Goal: Task Accomplishment & Management: Use online tool/utility

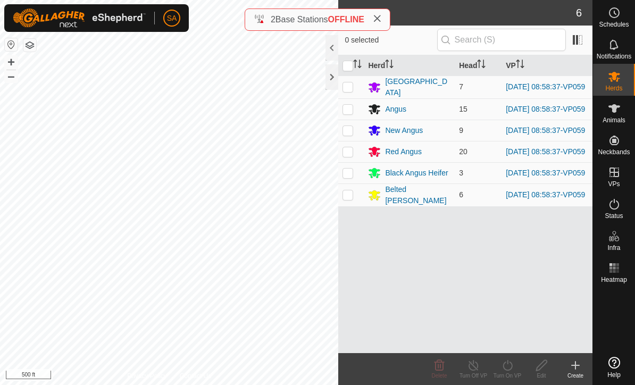
click at [333, 78] on div at bounding box center [331, 77] width 13 height 26
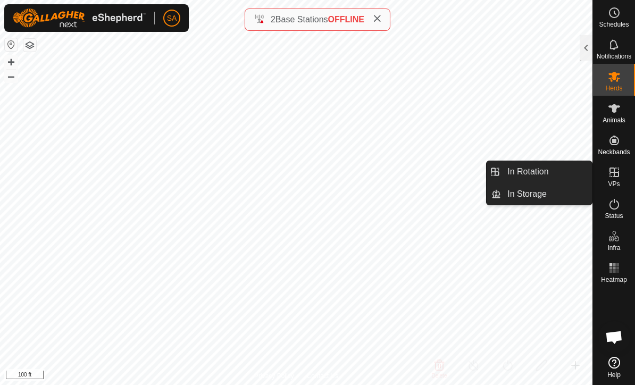
click at [549, 172] on link "In Rotation" at bounding box center [546, 171] width 91 height 21
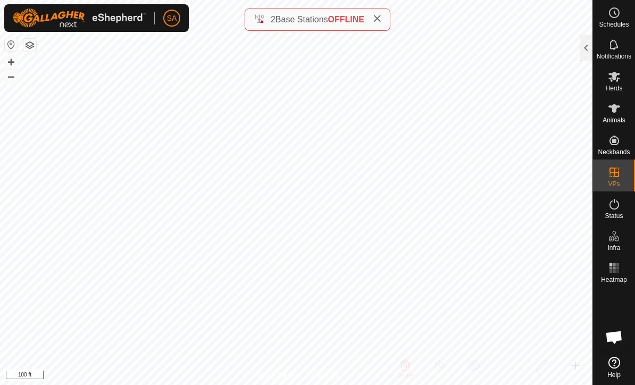
click at [580, 61] on div at bounding box center [586, 49] width 13 height 29
click at [588, 52] on div at bounding box center [586, 48] width 13 height 26
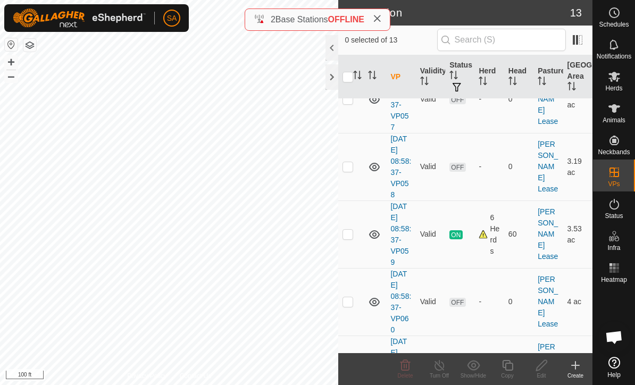
scroll to position [324, 0]
click at [361, 241] on td at bounding box center [351, 234] width 26 height 68
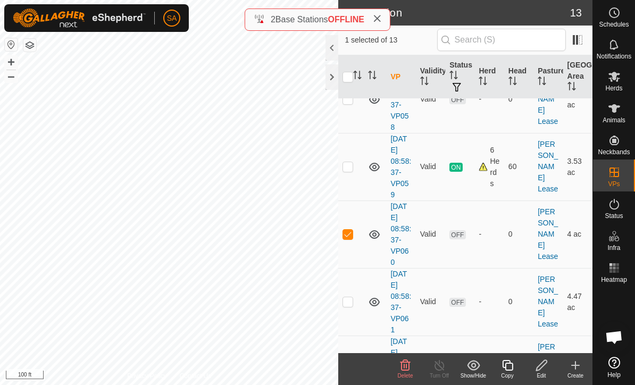
click at [348, 234] on p-checkbox at bounding box center [347, 234] width 11 height 9
checkbox input "false"
click at [618, 80] on icon at bounding box center [614, 76] width 13 height 13
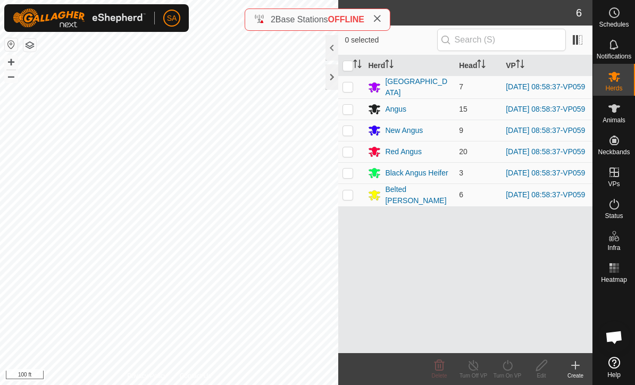
click at [354, 69] on p-sorticon "Activate to sort" at bounding box center [357, 65] width 9 height 9
click at [349, 70] on input "checkbox" at bounding box center [347, 66] width 11 height 11
checkbox input "true"
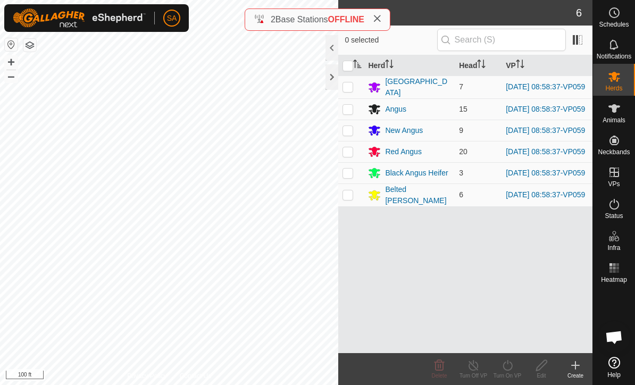
checkbox input "true"
click at [514, 365] on turn-on-svg-icon at bounding box center [507, 365] width 34 height 13
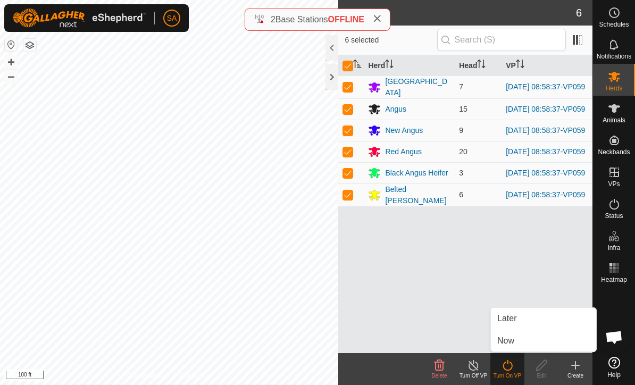
click at [526, 343] on link "Now" at bounding box center [543, 340] width 105 height 21
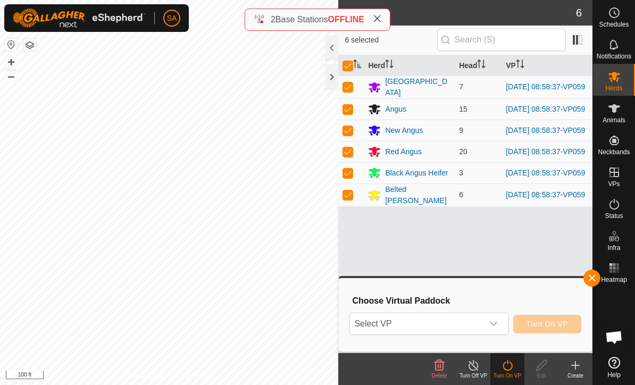
click at [498, 328] on icon "dropdown trigger" at bounding box center [493, 324] width 9 height 9
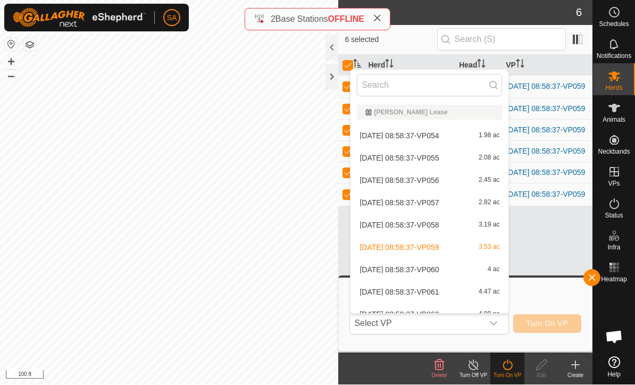
click at [439, 270] on span "[DATE] 08:58:37-VP060" at bounding box center [398, 269] width 79 height 7
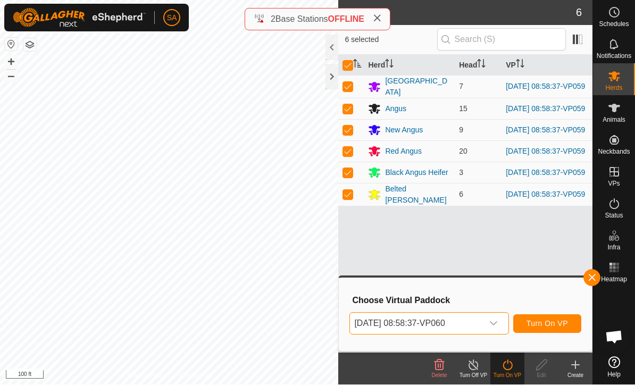
click at [538, 326] on span "Turn On VP" at bounding box center [546, 324] width 41 height 9
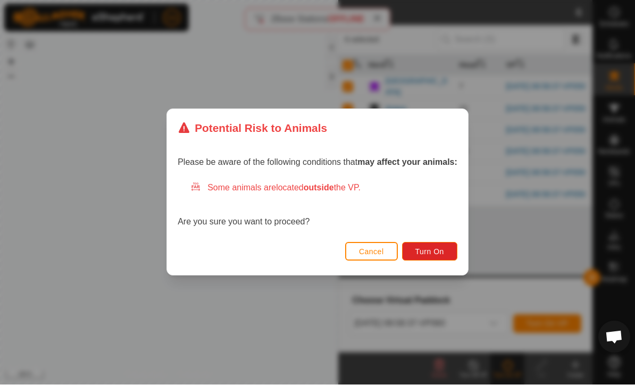
click at [434, 242] on button "Turn On" at bounding box center [429, 251] width 55 height 19
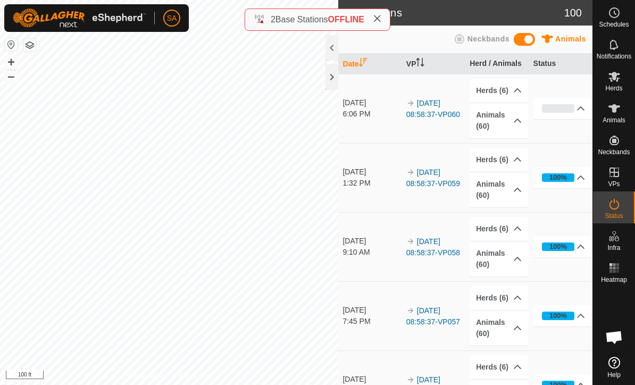
click at [332, 81] on div at bounding box center [331, 77] width 13 height 26
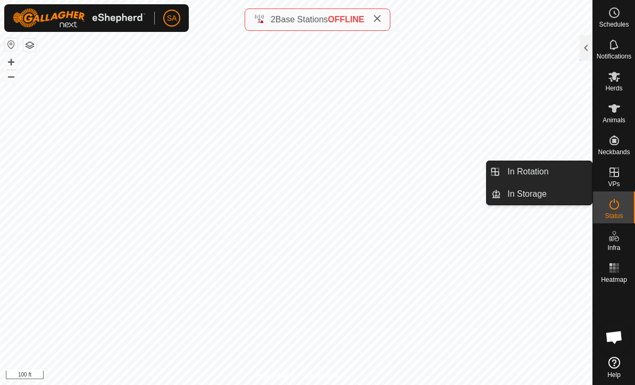
click at [529, 174] on span "In Rotation" at bounding box center [527, 171] width 41 height 13
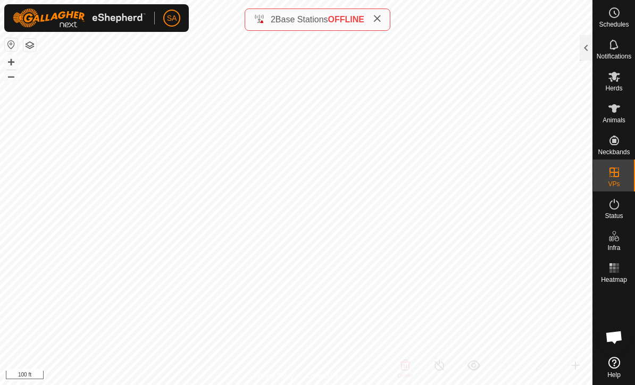
click at [591, 45] on div at bounding box center [586, 48] width 13 height 26
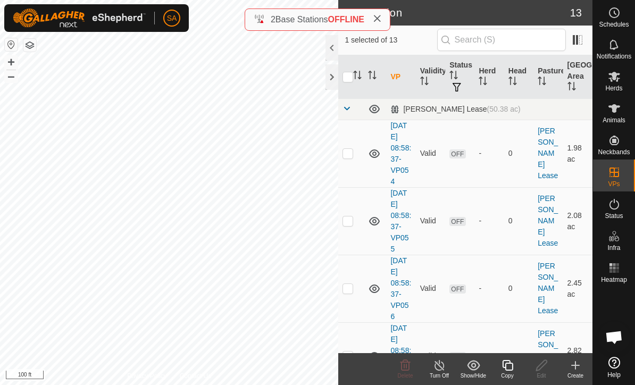
click at [355, 153] on td at bounding box center [351, 154] width 26 height 68
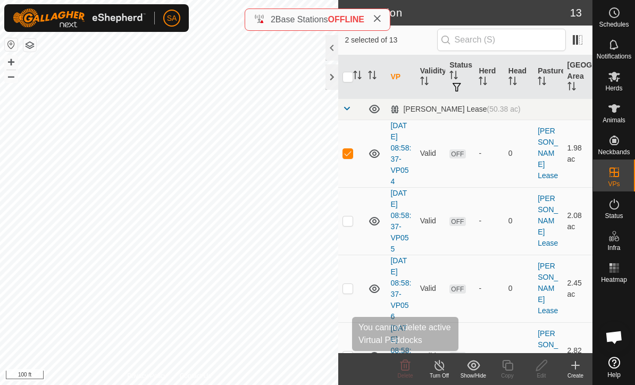
click at [408, 367] on icon at bounding box center [405, 365] width 13 height 13
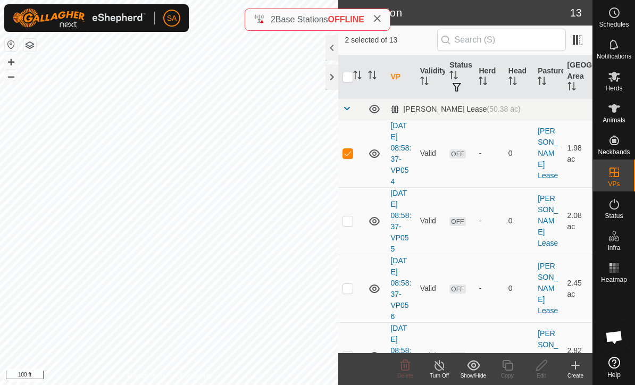
click at [348, 153] on p-checkbox at bounding box center [347, 153] width 11 height 9
checkbox input "false"
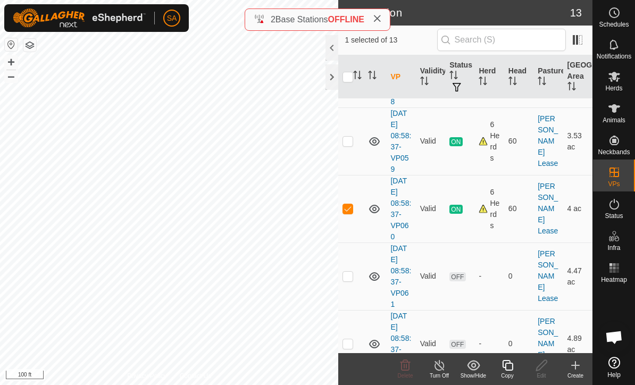
scroll to position [362, 0]
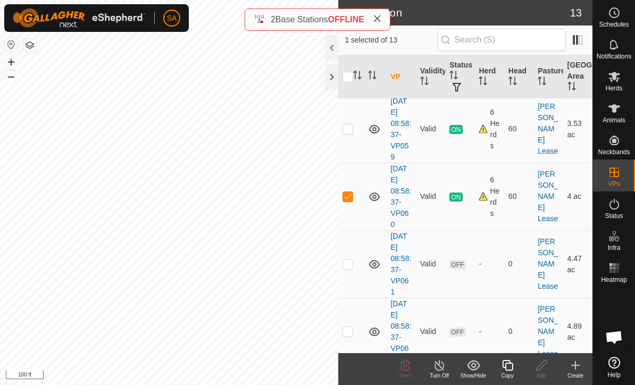
click at [350, 202] on td at bounding box center [351, 197] width 26 height 68
checkbox input "false"
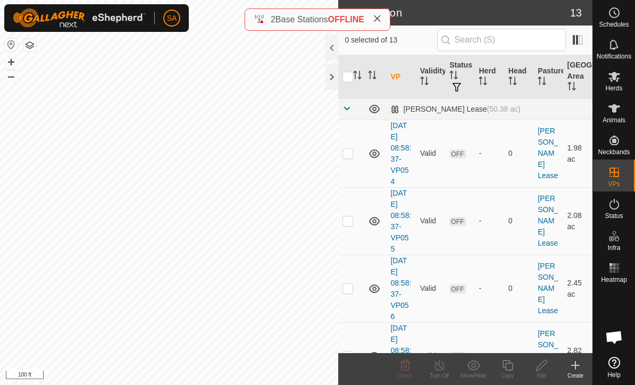
scroll to position [0, 0]
click at [353, 161] on td at bounding box center [351, 154] width 26 height 68
click at [413, 370] on delete-svg-icon at bounding box center [405, 365] width 34 height 13
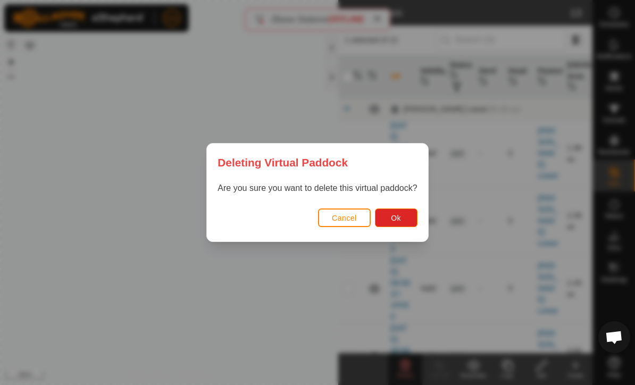
click at [403, 213] on button "Ok" at bounding box center [396, 217] width 43 height 19
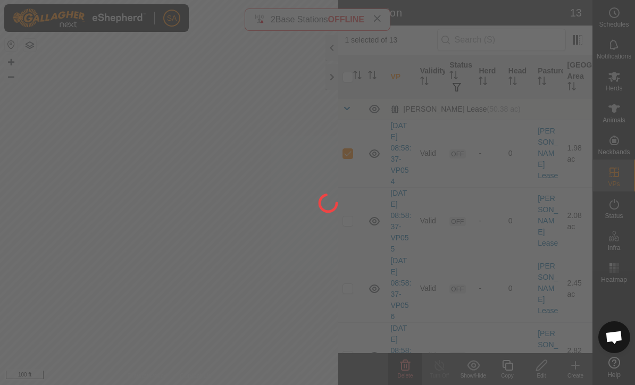
checkbox input "false"
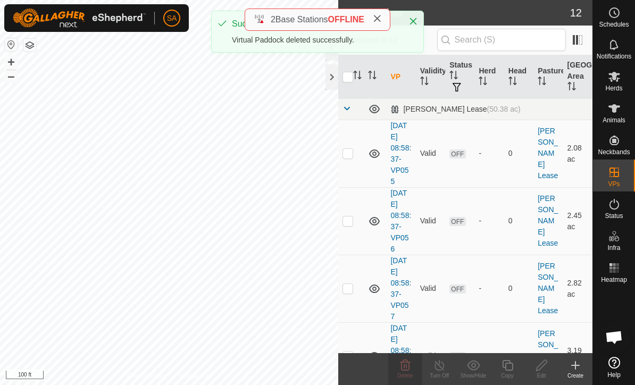
click at [352, 160] on td at bounding box center [351, 154] width 26 height 68
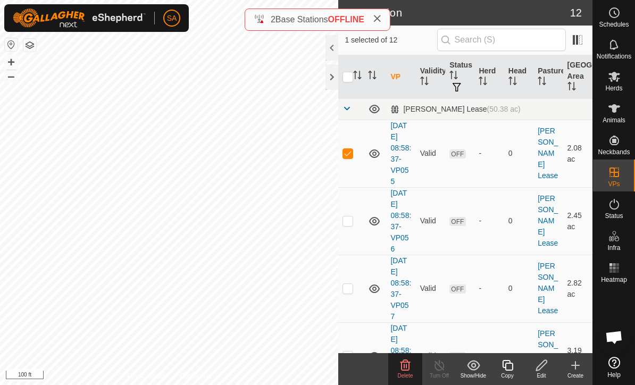
click at [411, 368] on icon at bounding box center [405, 365] width 13 height 13
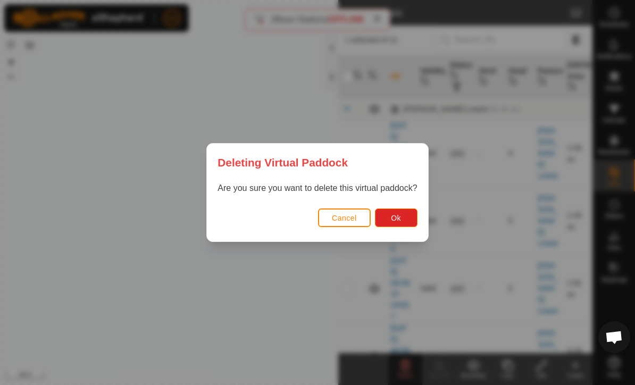
click at [400, 214] on span "Ok" at bounding box center [396, 218] width 10 height 9
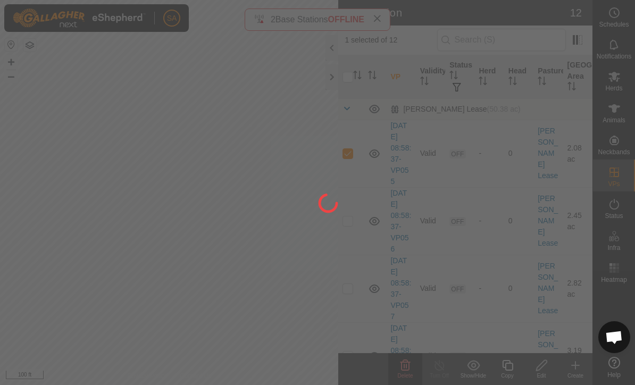
checkbox input "false"
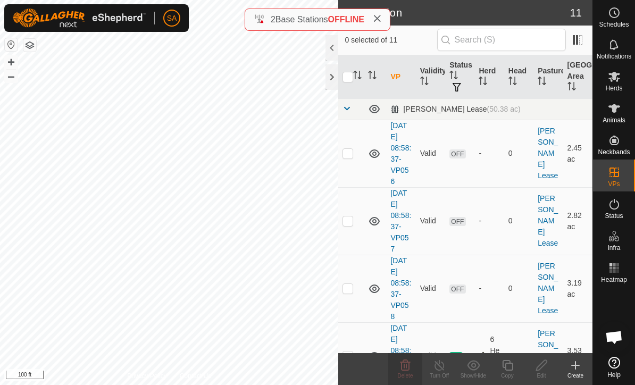
click at [348, 156] on p-checkbox at bounding box center [347, 153] width 11 height 9
checkbox input "true"
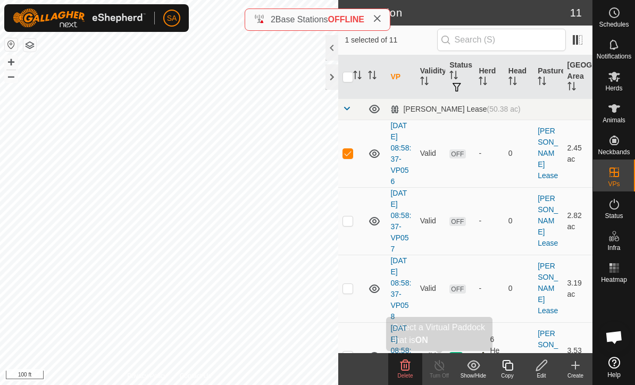
click at [425, 370] on turn-off-svg-icon at bounding box center [439, 365] width 34 height 13
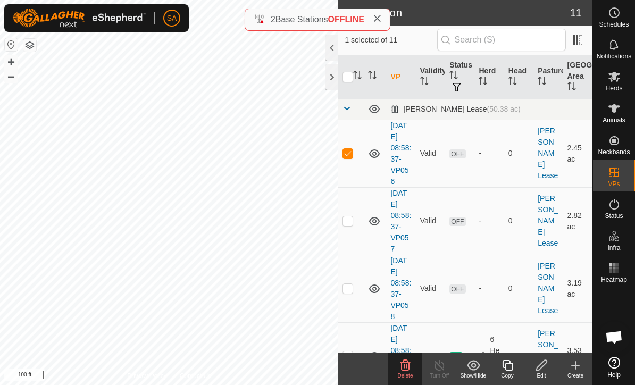
click at [402, 370] on icon at bounding box center [405, 364] width 10 height 11
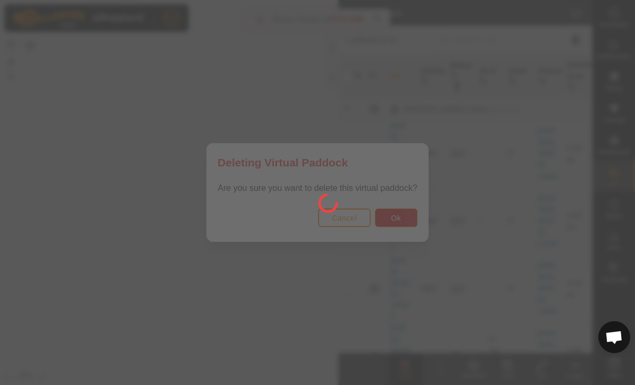
click at [403, 211] on button "Ok" at bounding box center [396, 217] width 43 height 19
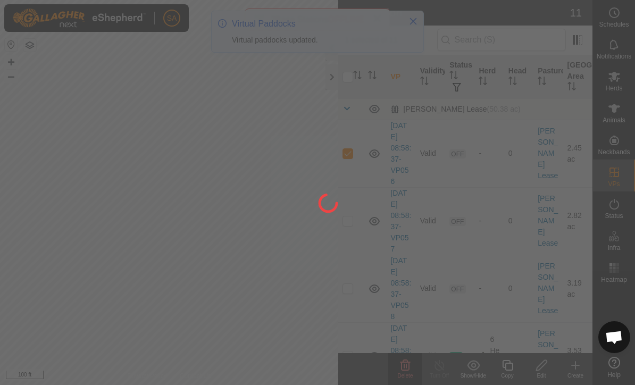
checkbox input "false"
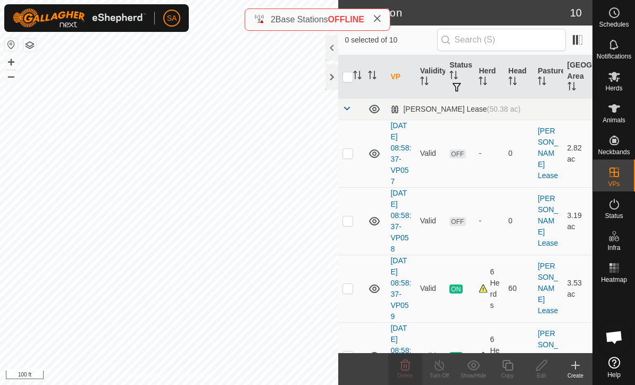
click at [350, 156] on p-checkbox at bounding box center [347, 153] width 11 height 9
click at [409, 370] on icon at bounding box center [405, 365] width 13 height 13
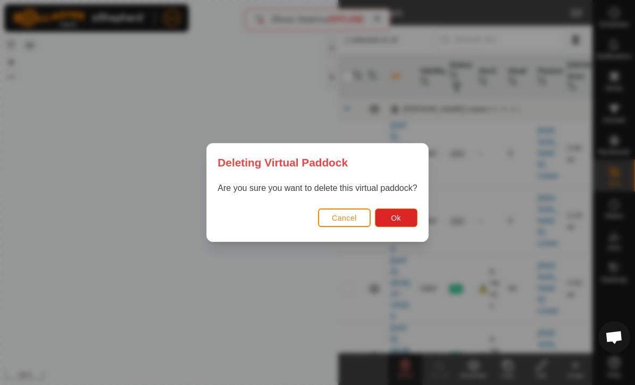
click at [396, 211] on button "Ok" at bounding box center [396, 217] width 43 height 19
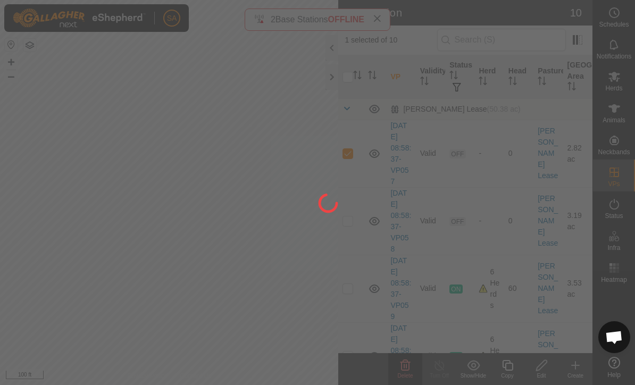
checkbox input "false"
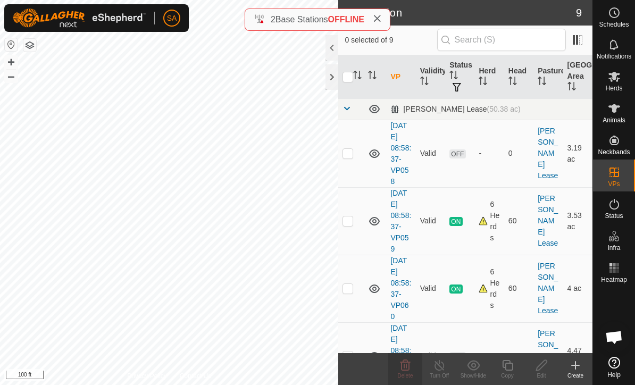
click at [354, 156] on td at bounding box center [351, 154] width 26 height 68
checkbox input "true"
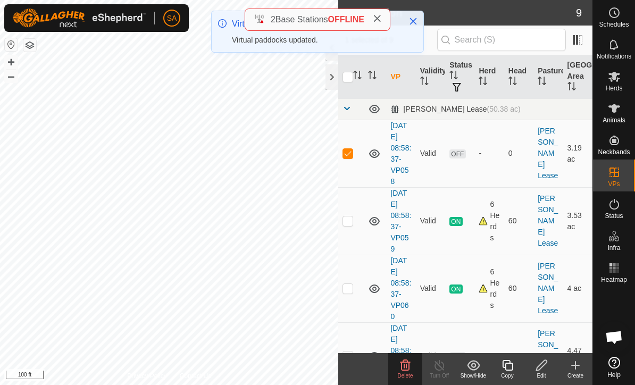
click at [357, 148] on td at bounding box center [351, 154] width 26 height 68
checkbox input "false"
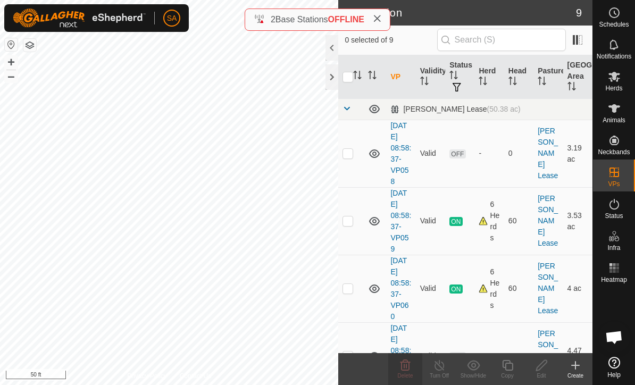
click at [328, 73] on div at bounding box center [331, 77] width 13 height 26
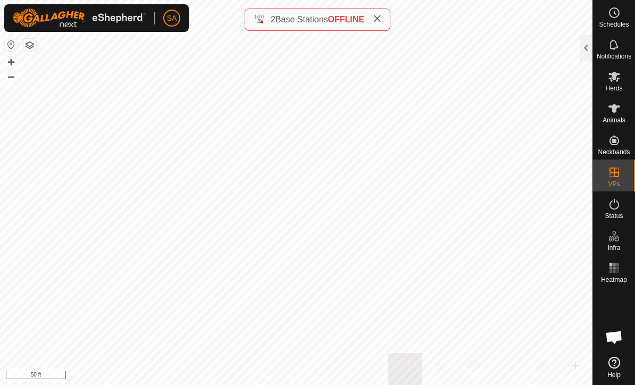
click at [619, 107] on icon at bounding box center [614, 108] width 12 height 9
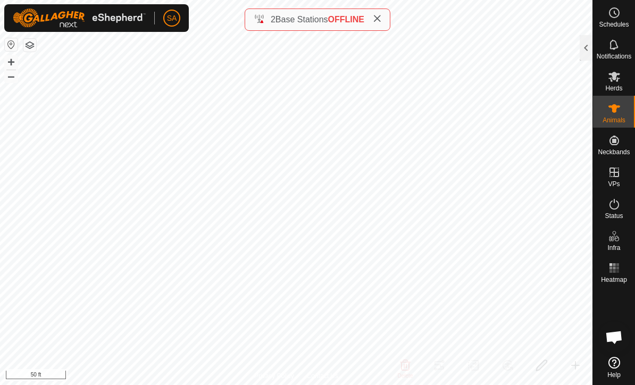
click at [590, 36] on div at bounding box center [586, 48] width 13 height 26
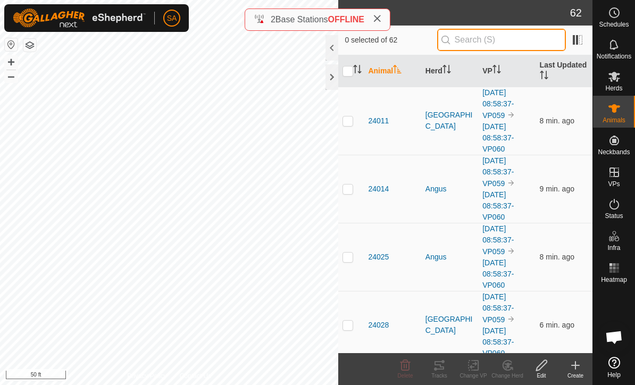
click at [496, 32] on input "text" at bounding box center [501, 40] width 129 height 22
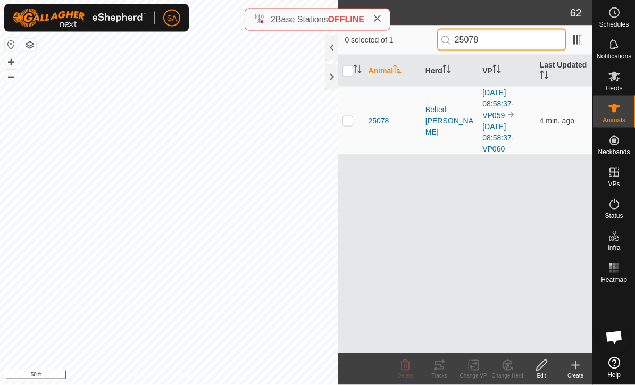
type input "25078"
click at [348, 118] on p-checkbox at bounding box center [347, 120] width 11 height 9
checkbox input "true"
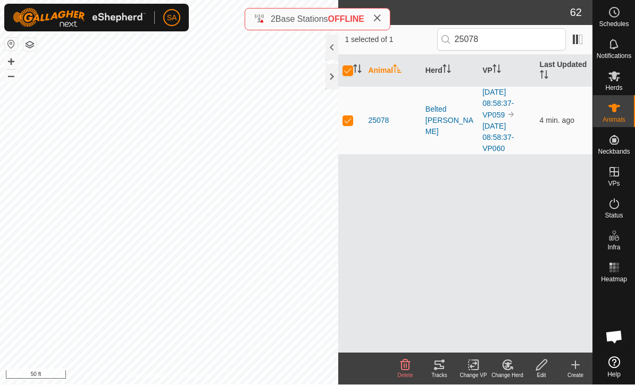
click at [327, 78] on div at bounding box center [331, 77] width 13 height 26
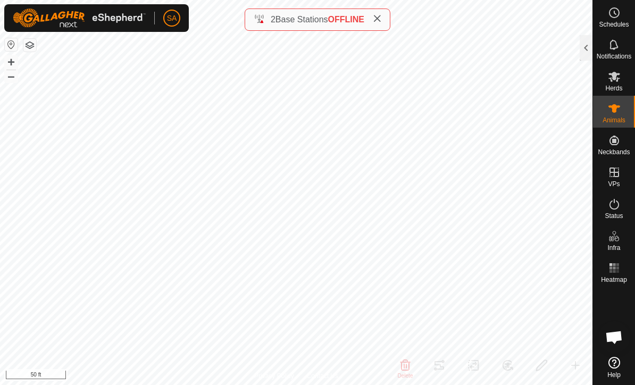
click at [589, 50] on div at bounding box center [586, 48] width 13 height 26
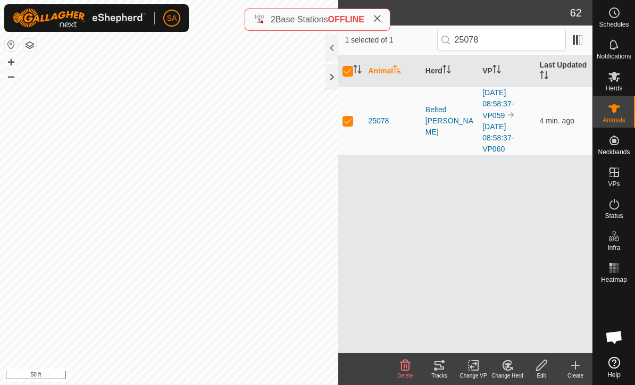
click at [444, 370] on icon at bounding box center [439, 365] width 13 height 13
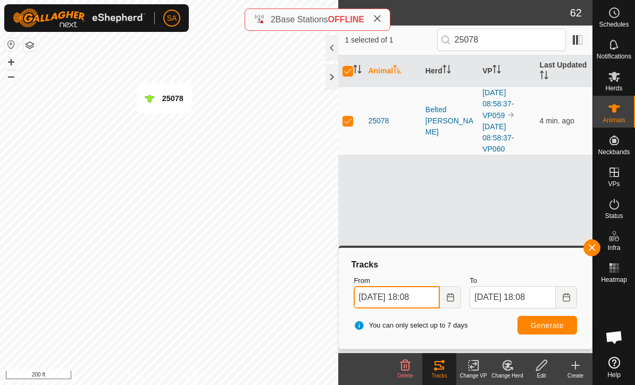
click at [436, 299] on input "[DATE] 18:08" at bounding box center [397, 297] width 86 height 22
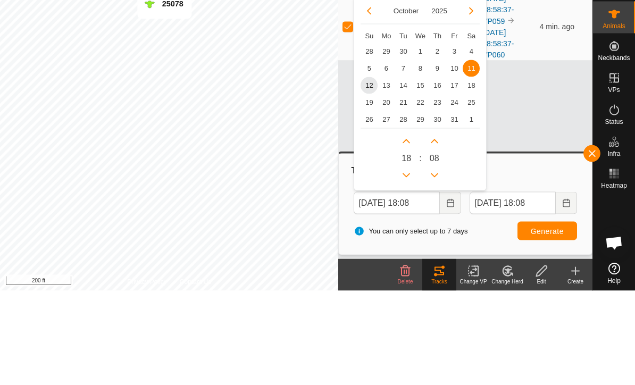
click at [370, 171] on span "12" at bounding box center [369, 179] width 17 height 17
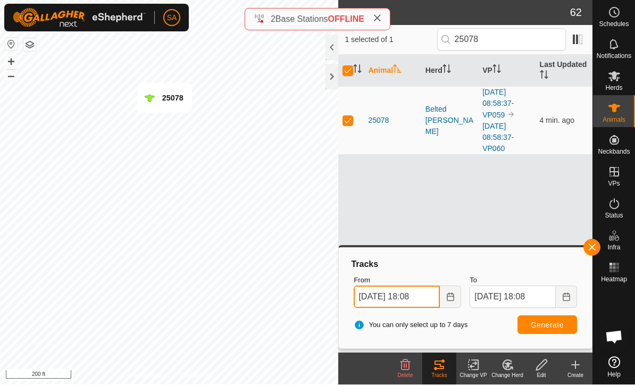
click at [430, 296] on input "[DATE] 18:08" at bounding box center [397, 297] width 86 height 22
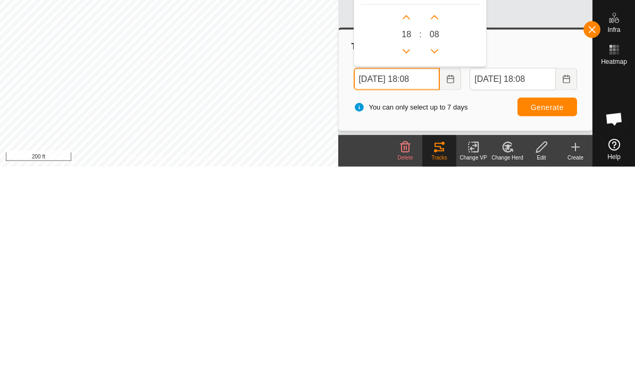
click at [404, 261] on button "Previous Hour" at bounding box center [406, 269] width 17 height 17
click at [404, 90] on div "[DATE] Su Mo Tu We Th Fr Sa 28 29 30 1 2 3 4 5 6 7 8 9 10 11 12 12 13 14 15 16 …" at bounding box center [420, 188] width 133 height 196
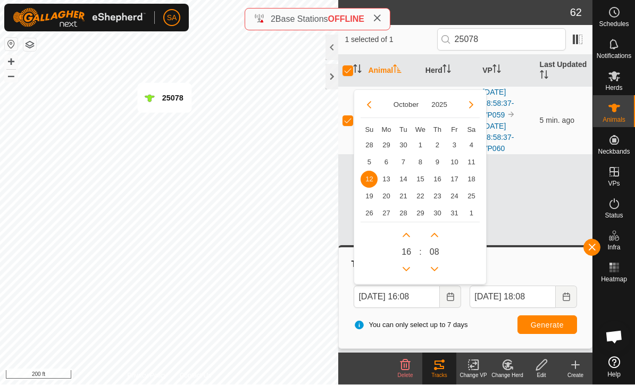
click at [412, 268] on button "Previous Hour" at bounding box center [406, 269] width 17 height 17
click at [412, 267] on button "Previous Hour" at bounding box center [406, 269] width 17 height 17
click at [409, 273] on button "Previous Hour" at bounding box center [406, 269] width 17 height 17
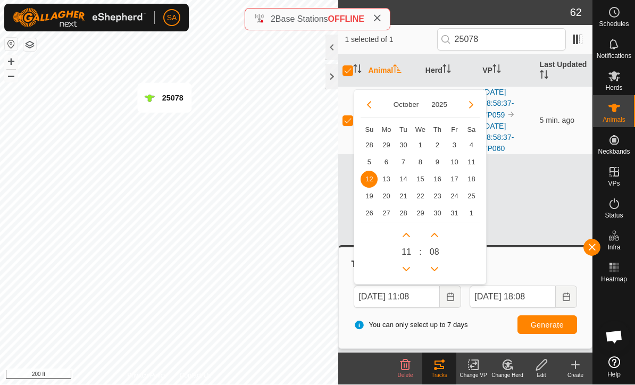
click at [409, 273] on button "Previous Hour" at bounding box center [406, 269] width 17 height 17
click at [409, 274] on button "Previous Hour" at bounding box center [406, 269] width 17 height 17
click at [408, 273] on button "Previous Hour" at bounding box center [406, 269] width 17 height 17
click at [409, 274] on button "Previous Hour" at bounding box center [406, 269] width 17 height 17
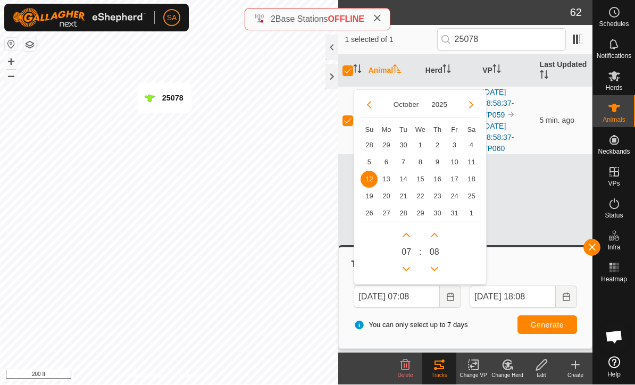
type input "[DATE] 06:08"
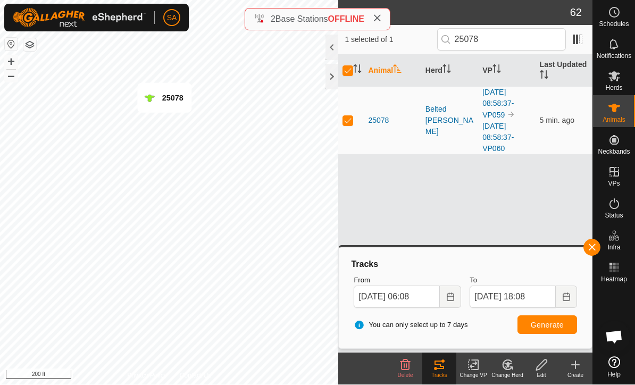
click at [543, 326] on span "Generate" at bounding box center [547, 325] width 33 height 9
click at [545, 331] on button "Generate" at bounding box center [547, 325] width 60 height 19
click at [336, 80] on div at bounding box center [331, 77] width 13 height 26
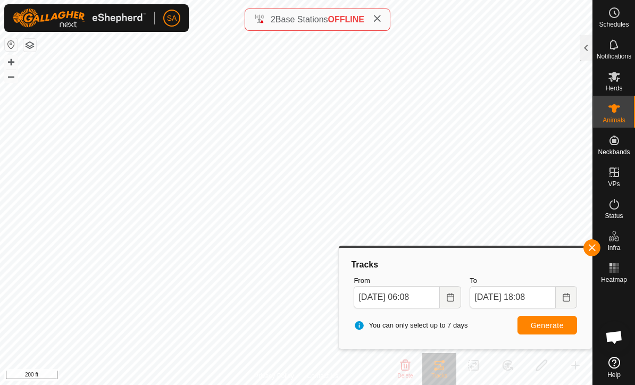
click at [593, 246] on span "button" at bounding box center [592, 248] width 9 height 9
